Goal: Transaction & Acquisition: Subscribe to service/newsletter

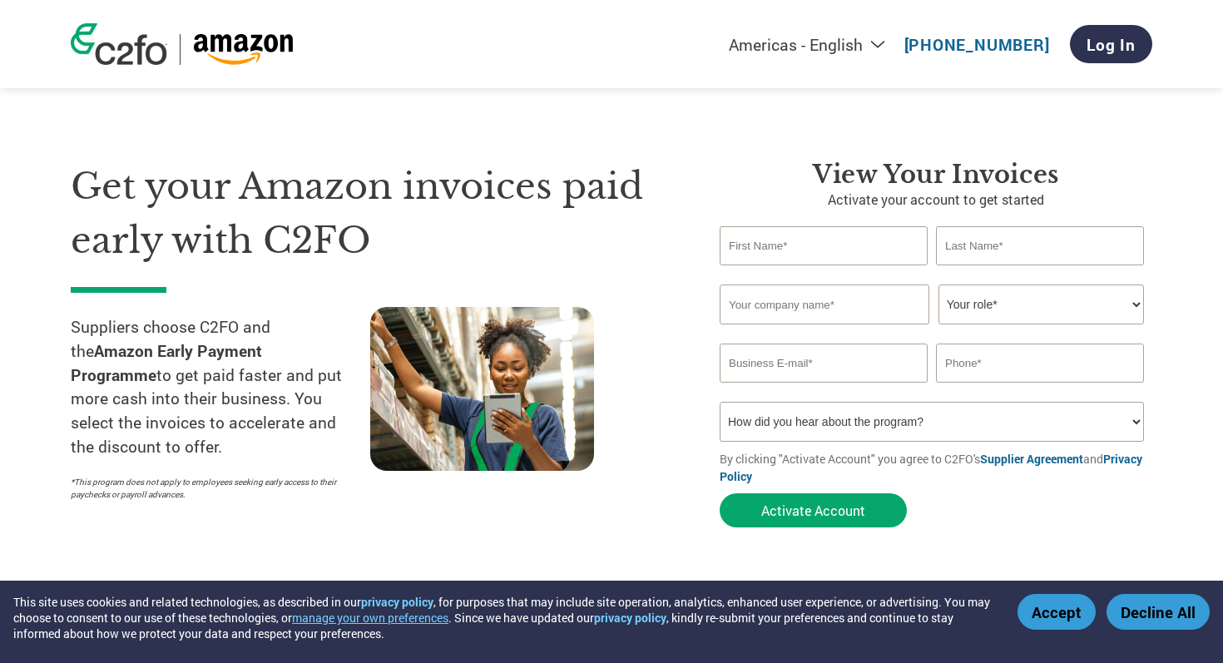
click at [850, 54] on div "Americas - English Américas - Español [GEOGRAPHIC_DATA] - Português [GEOGRAPHIC…" at bounding box center [823, 44] width 658 height 55
click at [850, 46] on select "Americas - English Américas - Español [GEOGRAPHIC_DATA] - Português [GEOGRAPHIC…" at bounding box center [703, 44] width 385 height 21
select select "pt"
click at [589, 34] on select "Americas - English Américas - Español [GEOGRAPHIC_DATA] - Português [GEOGRAPHIC…" at bounding box center [703, 44] width 385 height 21
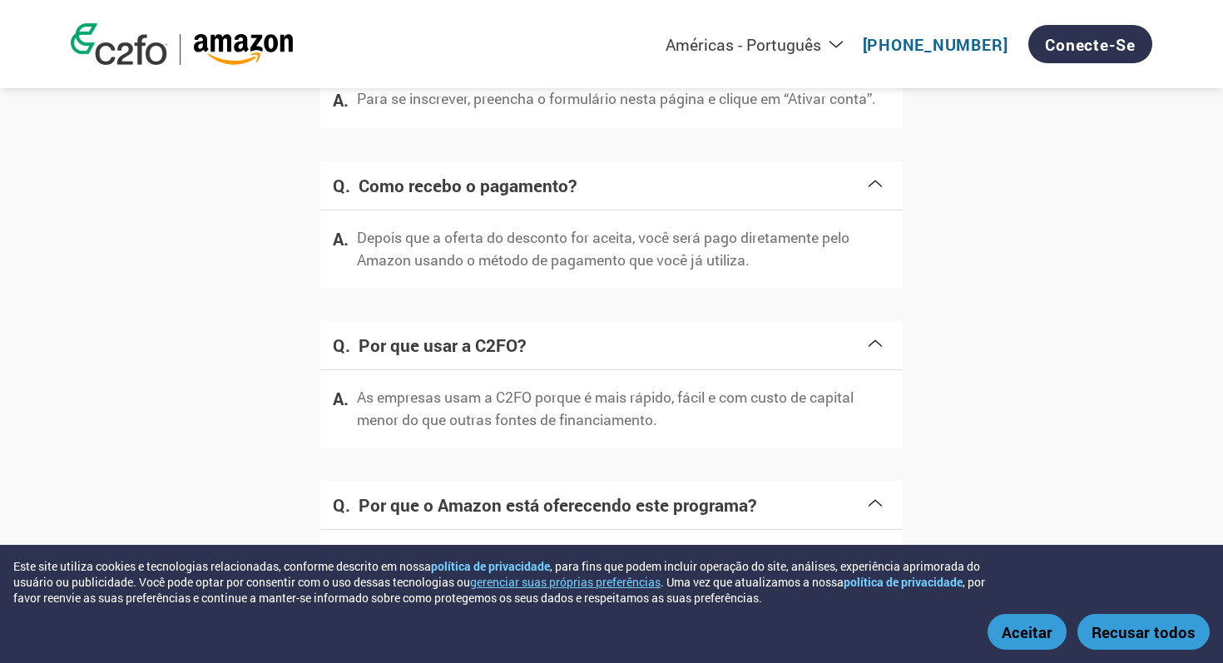
scroll to position [2321, 0]
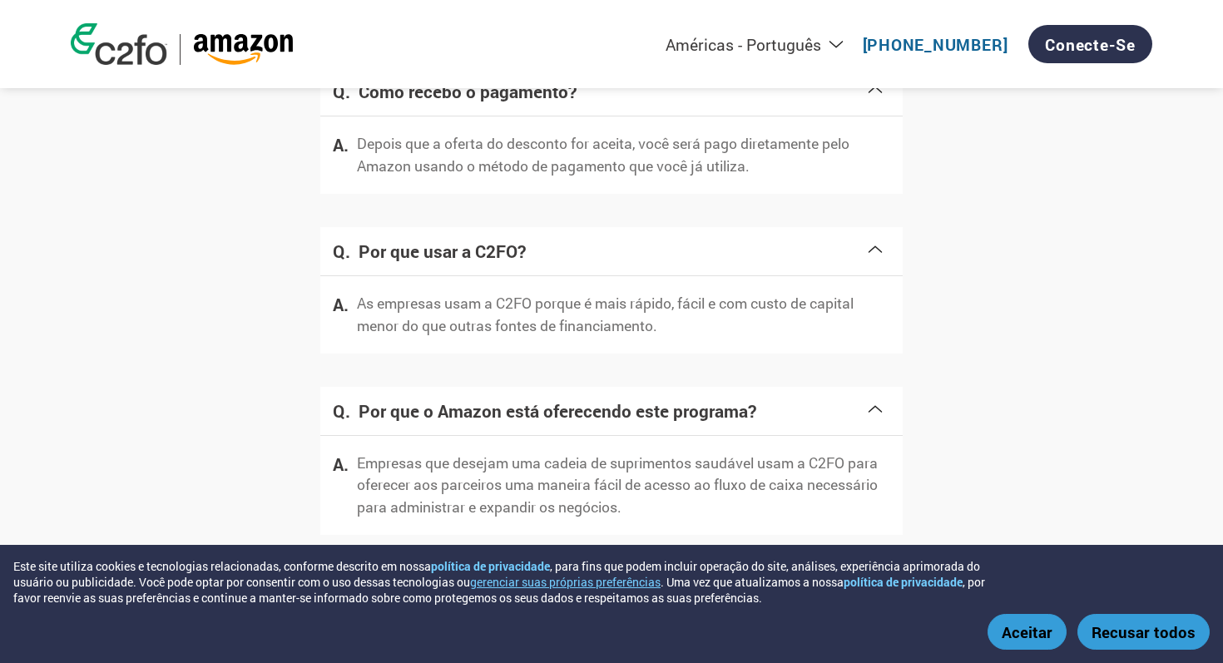
click at [696, 318] on p "As empresas usam a C2FO porque é mais rápido, fácil e com custo de capital meno…" at bounding box center [623, 315] width 533 height 44
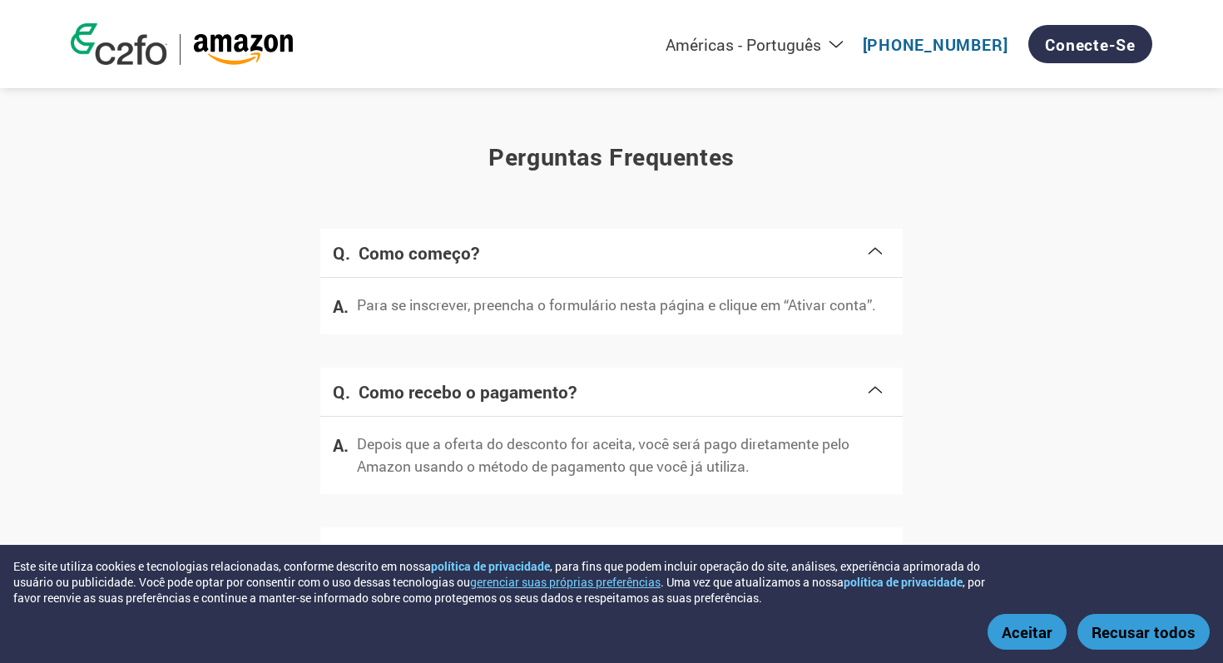
scroll to position [1803, 0]
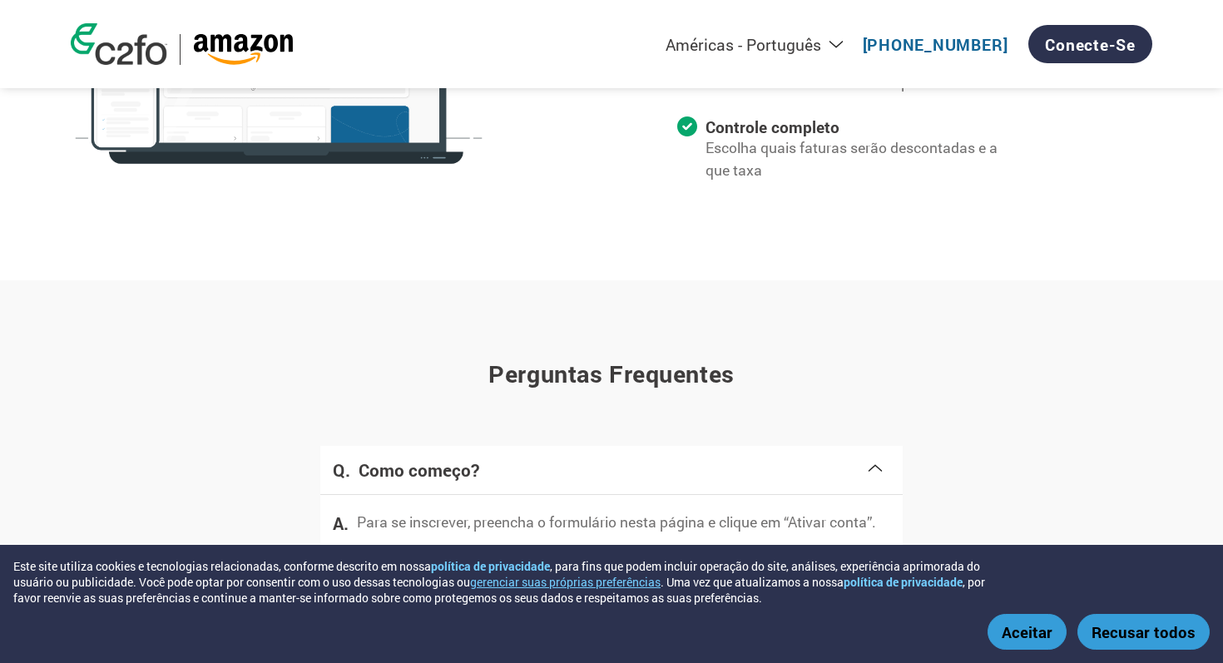
click at [1029, 636] on button "Aceitar" at bounding box center [1026, 632] width 79 height 36
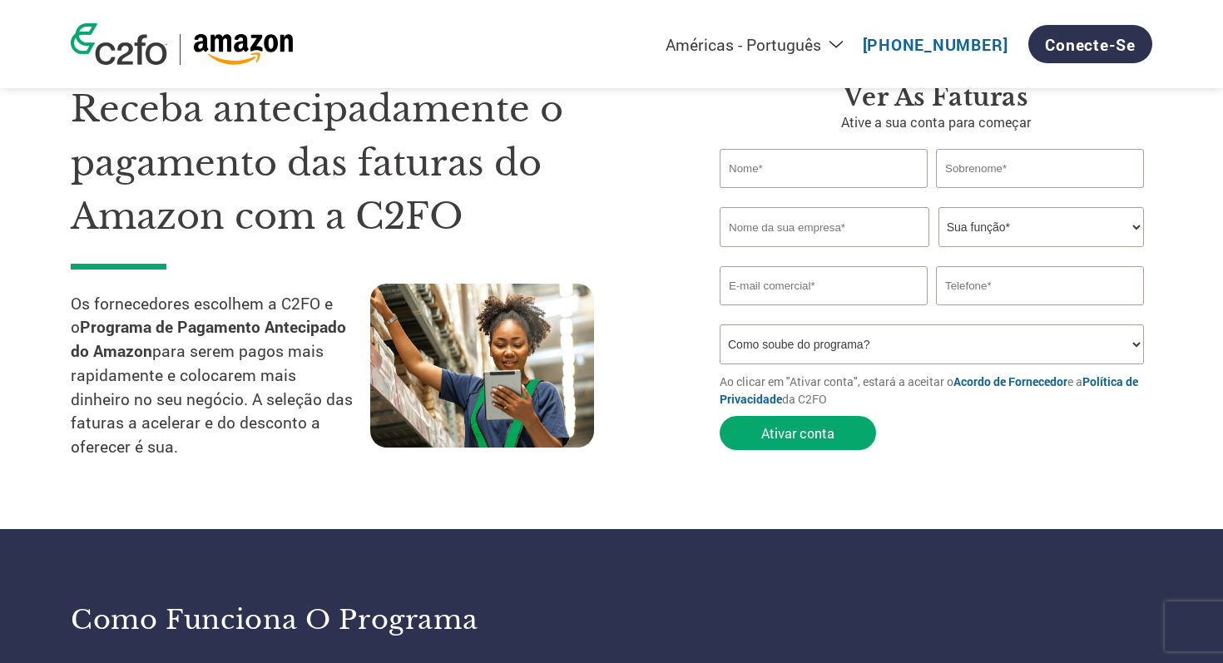
scroll to position [0, 0]
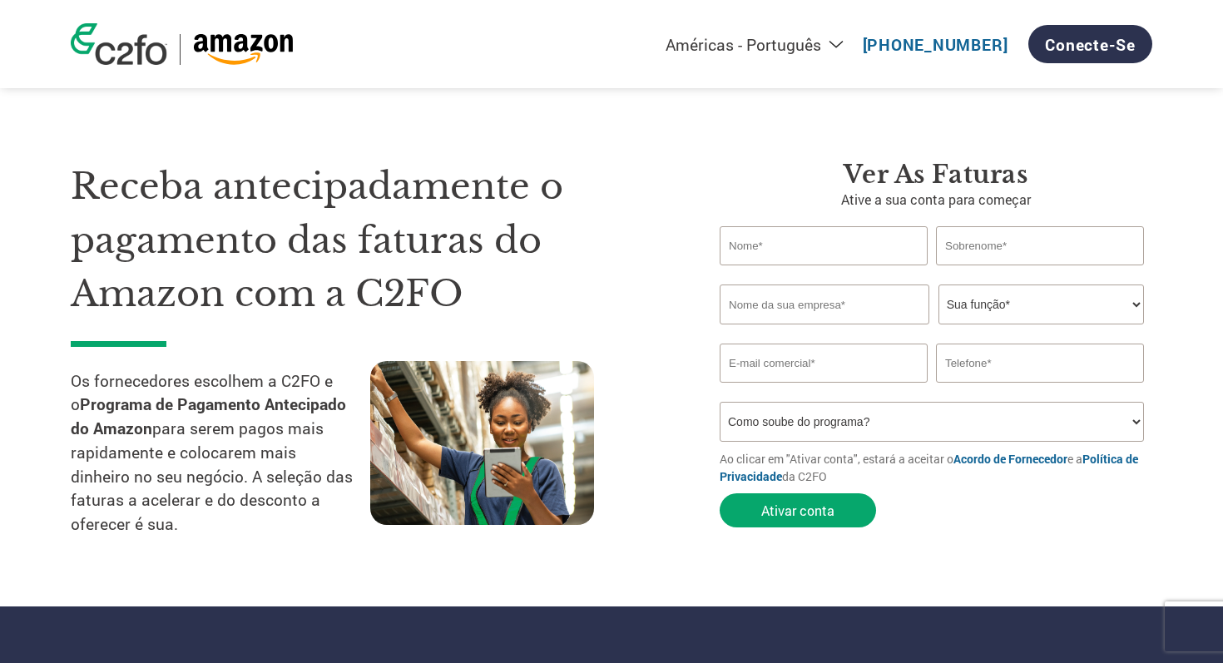
click at [923, 502] on form "Invalid first name or first name is too long Invalid last name or last name is …" at bounding box center [935, 380] width 432 height 309
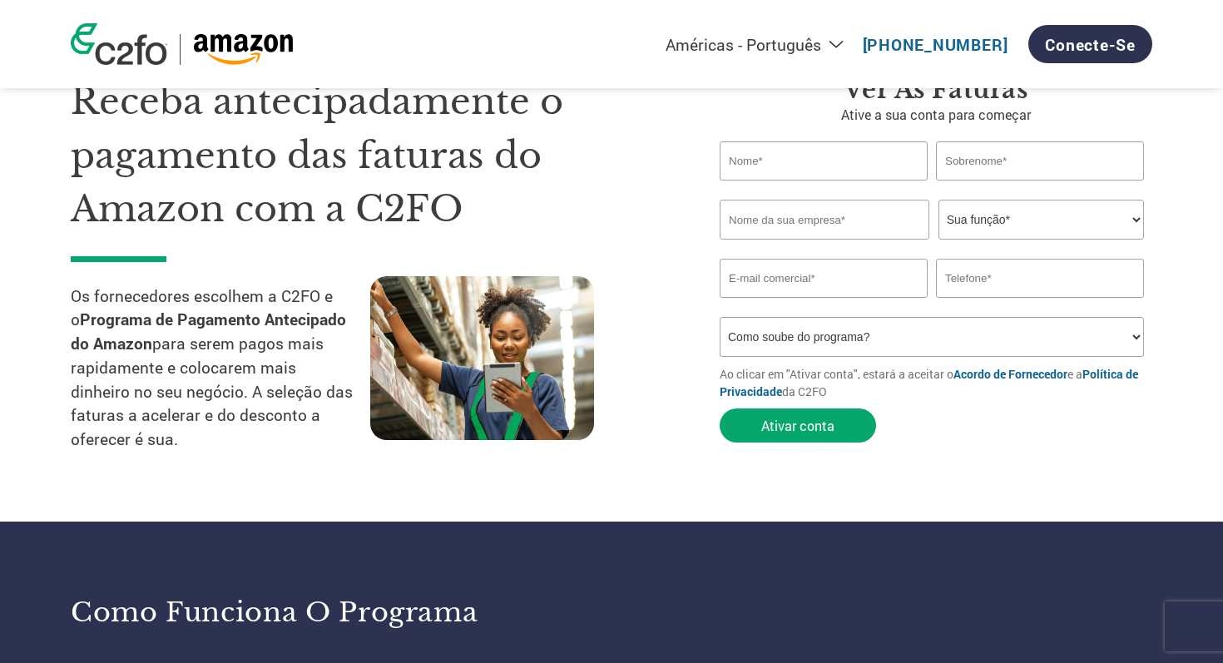
scroll to position [86, 0]
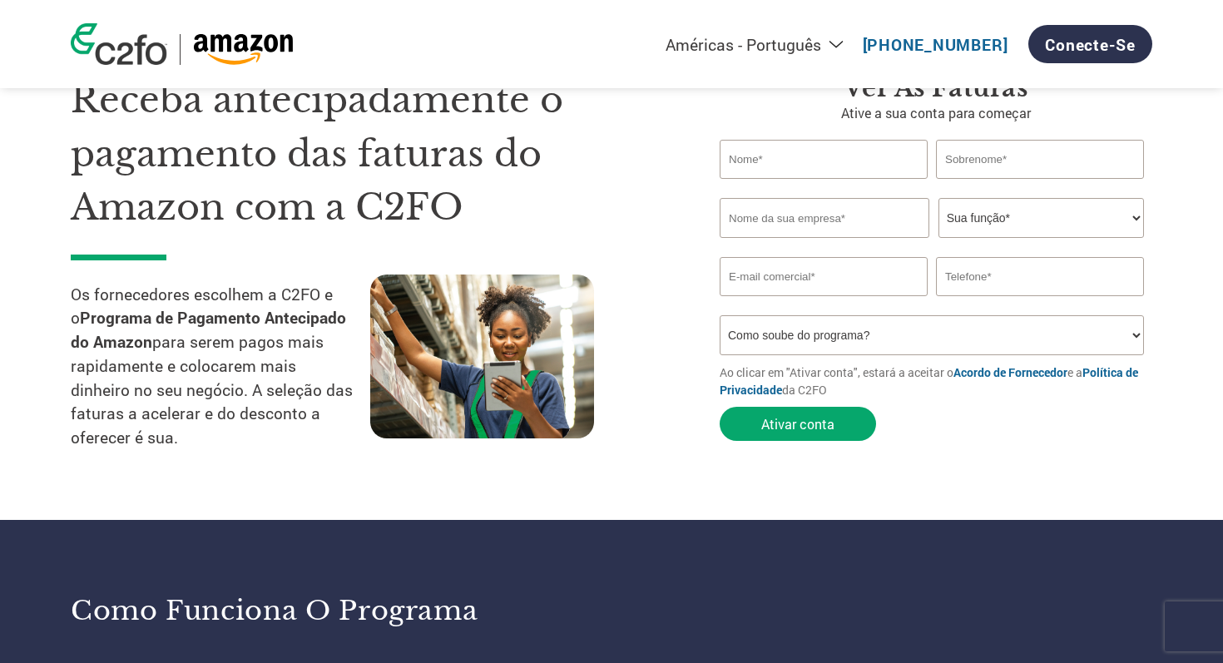
click at [881, 342] on select "Como soube do programa? Recebi uma carta Email Mídias sociais Pesquisa on-line …" at bounding box center [931, 335] width 424 height 40
click at [923, 473] on section "Receba antecipadamente o pagamento das faturas do Amazon com a C2FO Os forneced…" at bounding box center [611, 250] width 1223 height 540
click at [922, 416] on form "Invalid first name or first name is too long Invalid last name or last name is …" at bounding box center [935, 294] width 432 height 309
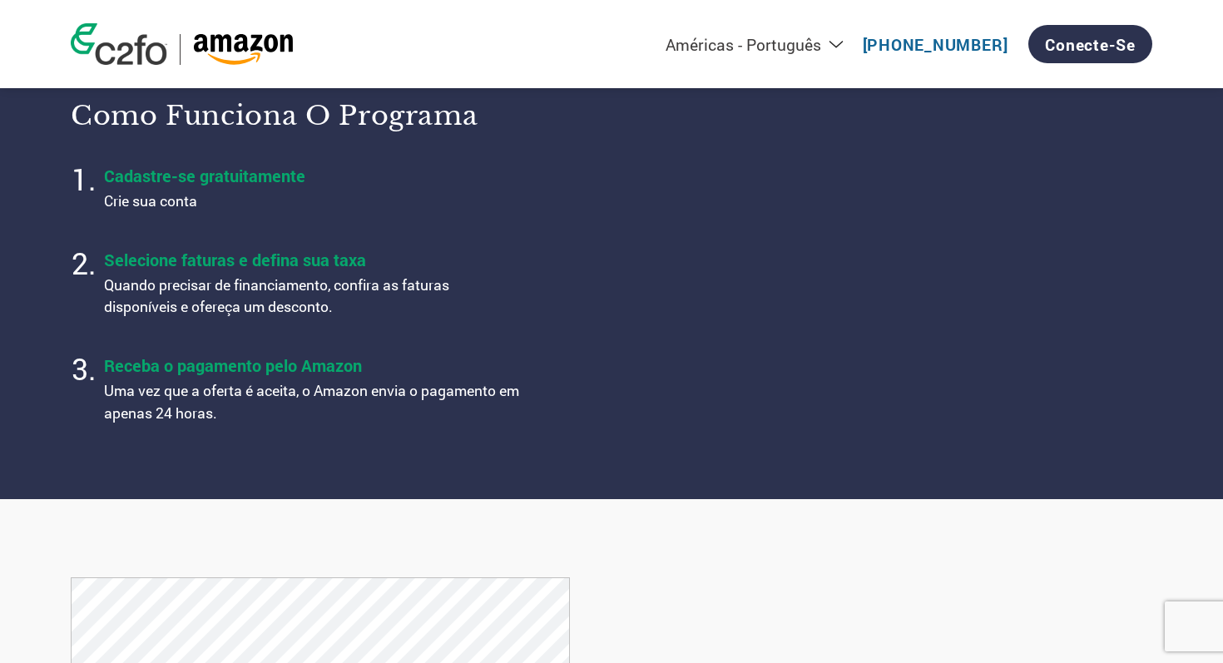
scroll to position [579, 0]
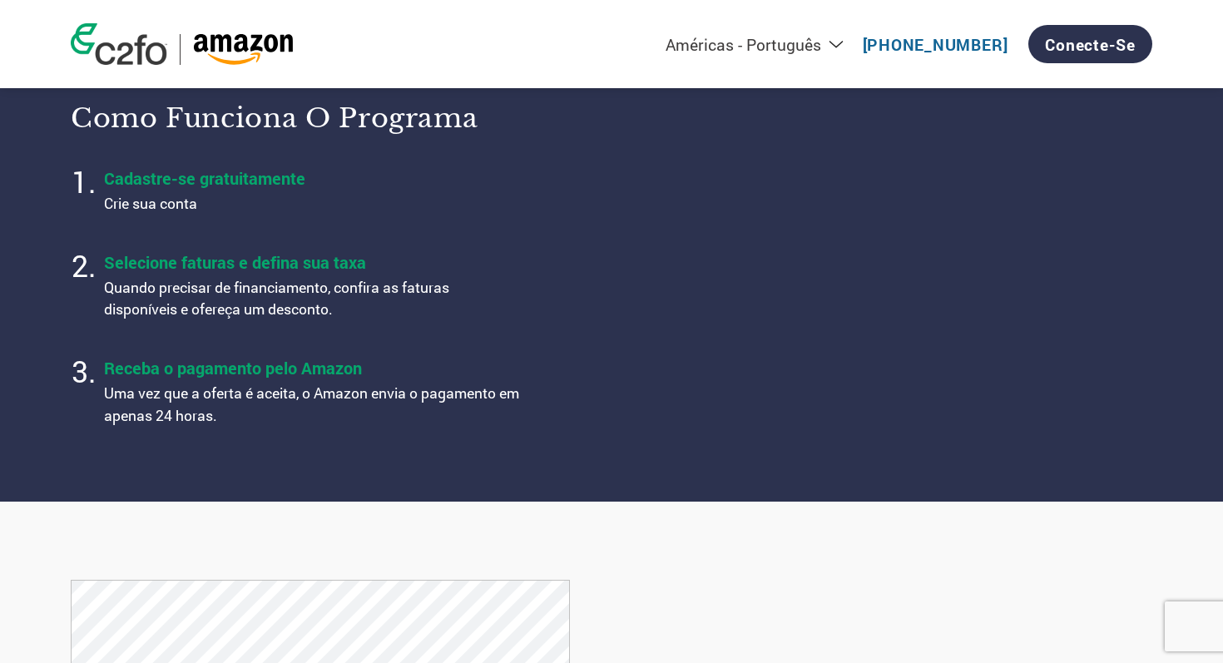
click at [922, 408] on div "Como funciona o programa Cadastre-se gratuitamente Crie sua conta Selecione fat…" at bounding box center [611, 265] width 1081 height 368
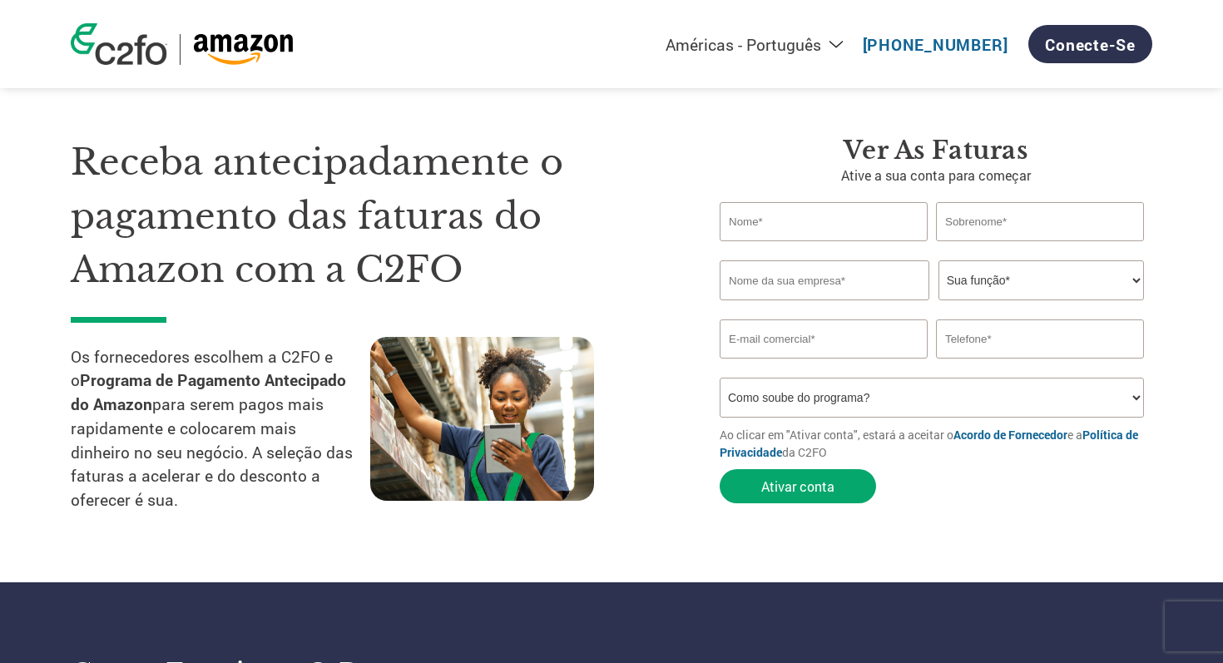
scroll to position [0, 0]
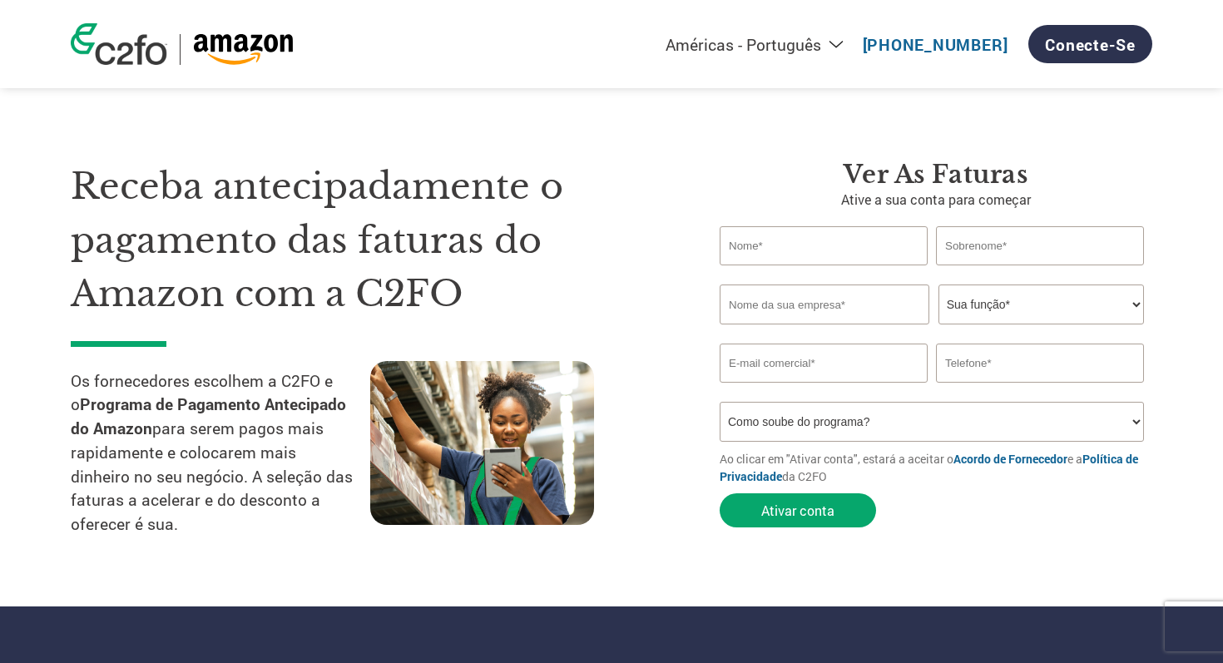
click at [630, 146] on div "Receba antecipadamente o pagamento das faturas do Amazon com a C2FO Os forneced…" at bounding box center [611, 323] width 1081 height 460
